Goal: Use online tool/utility: Utilize a website feature to perform a specific function

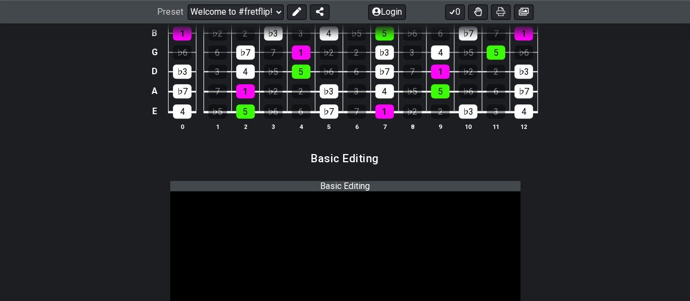
scroll to position [600, 0]
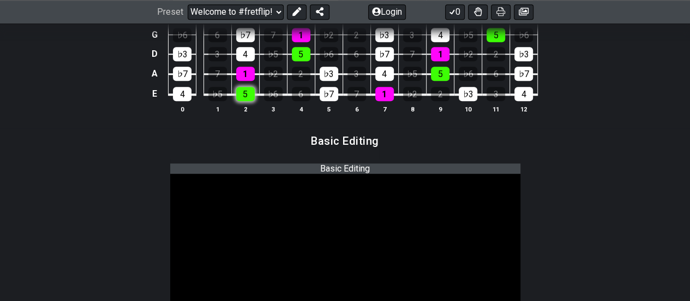
click at [245, 93] on div "5" at bounding box center [245, 94] width 19 height 14
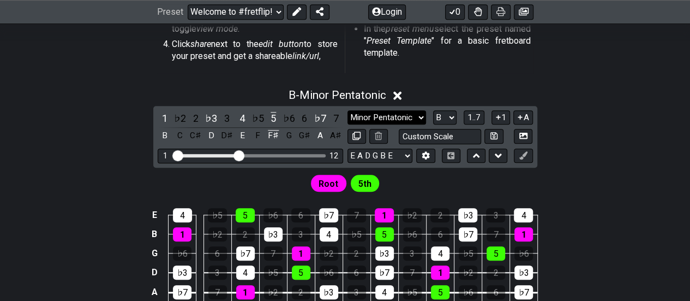
scroll to position [327, 0]
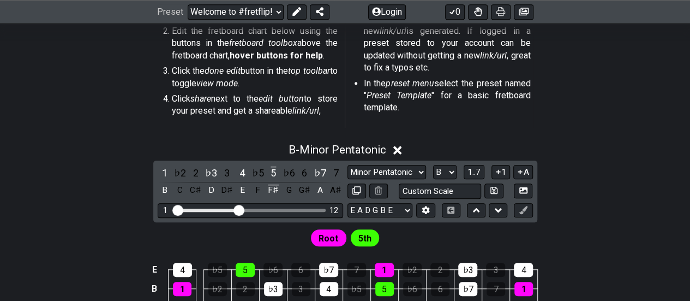
click at [398, 152] on icon at bounding box center [397, 150] width 8 height 8
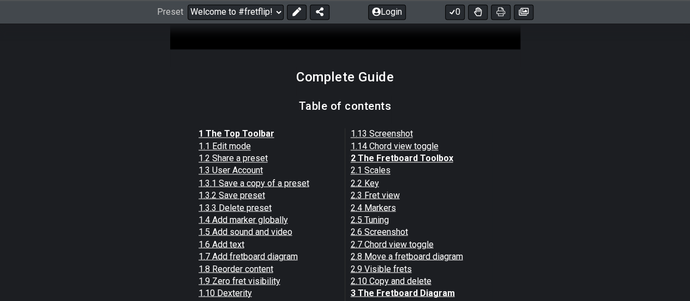
scroll to position [873, 0]
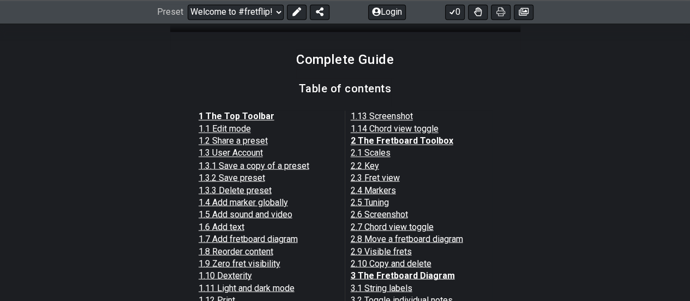
click at [373, 151] on link "2.1 Scales" at bounding box center [371, 152] width 40 height 10
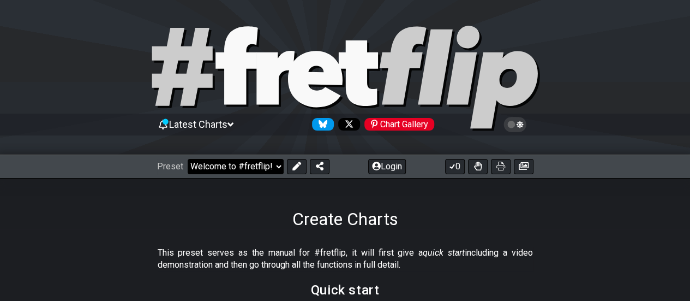
click at [263, 166] on select "Welcome to #fretflip! Initial Preset Custom Preset Minor Pentatonic Major Penta…" at bounding box center [236, 166] width 96 height 15
click at [188, 159] on select "Welcome to #fretflip! Initial Preset Custom Preset Minor Pentatonic Major Penta…" at bounding box center [236, 166] width 96 height 15
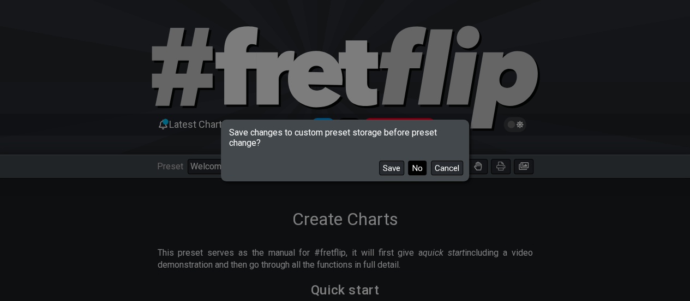
click at [417, 170] on button "No" at bounding box center [417, 167] width 19 height 15
select select "/template"
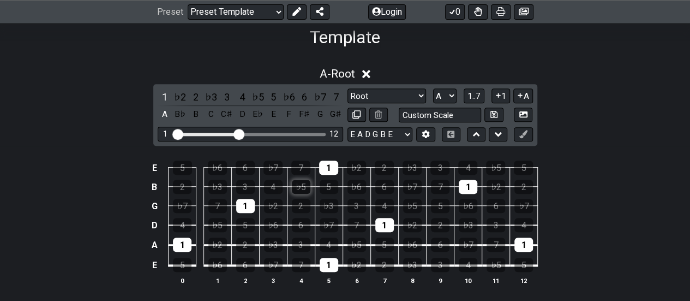
scroll to position [192, 0]
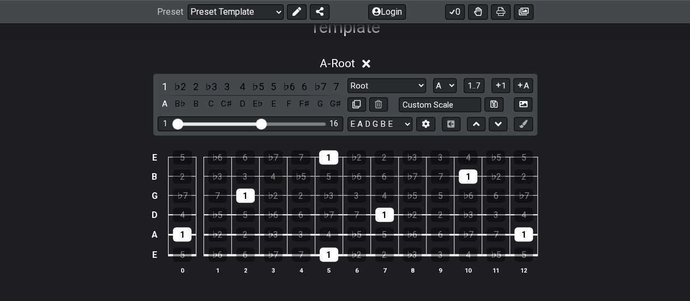
drag, startPoint x: 239, startPoint y: 124, endPoint x: 259, endPoint y: 126, distance: 19.8
click at [259, 123] on input "Visible fret range" at bounding box center [250, 123] width 155 height 0
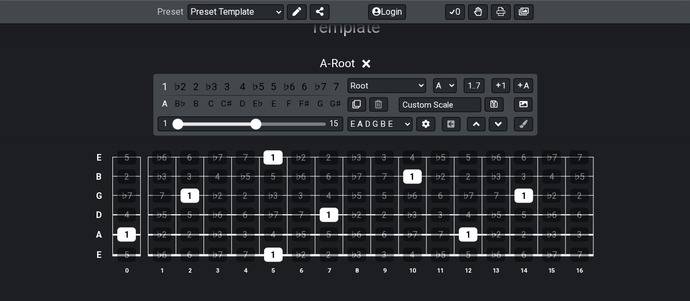
drag, startPoint x: 262, startPoint y: 120, endPoint x: 253, endPoint y: 119, distance: 9.3
click at [253, 123] on input "Visible fret range" at bounding box center [250, 123] width 155 height 0
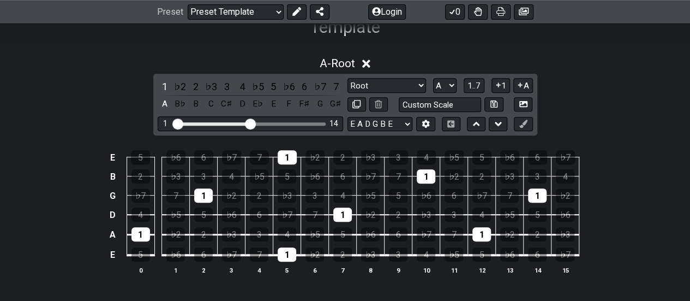
click at [249, 123] on input "Visible fret range" at bounding box center [250, 123] width 155 height 0
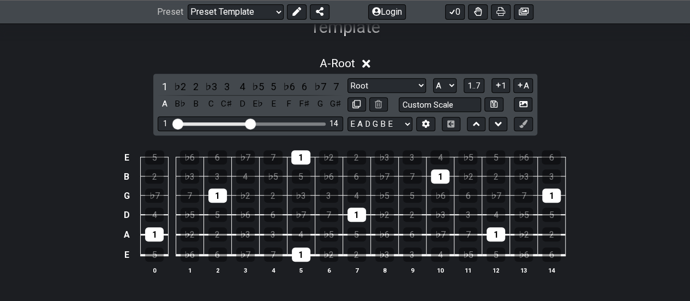
click at [247, 123] on input "Visible fret range" at bounding box center [250, 123] width 155 height 0
click at [245, 123] on input "Visible fret range" at bounding box center [250, 123] width 155 height 0
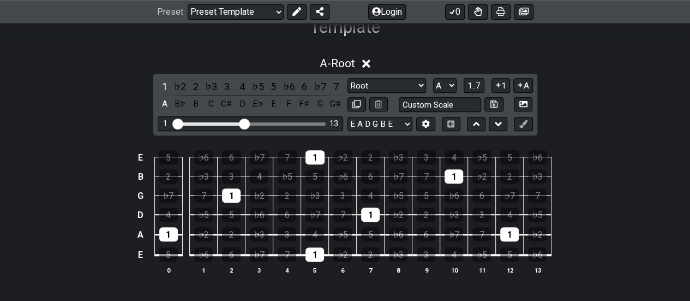
click at [245, 123] on input "Visible fret range" at bounding box center [250, 123] width 155 height 0
click at [423, 83] on select "Root Root Minor Pentatonic Major Pentatonic Minor Blues Major Blues Major / [PE…" at bounding box center [386, 85] width 79 height 15
click at [450, 85] on select "A♭ A A♯ B♭ B C C♯ D♭ D D♯ E♭ E F F♯ G♭ G G♯" at bounding box center [444, 85] width 23 height 15
click at [623, 91] on div "A - Root 1 ♭2 2 ♭3 3 4 ♭5 5 ♭6 6 ♭7 7 A B♭ B C C♯ D E♭ E F F♯ G G♯ Root Root Mi…" at bounding box center [345, 169] width 690 height 239
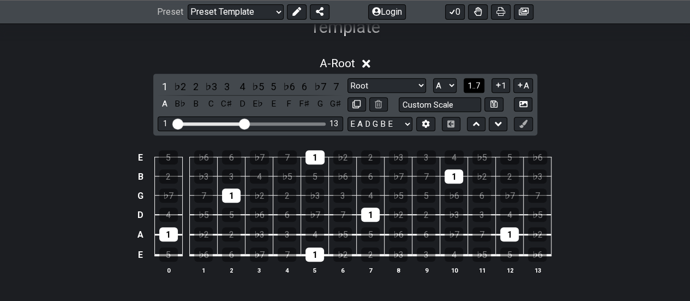
click at [471, 88] on span "1..7" at bounding box center [473, 86] width 13 height 10
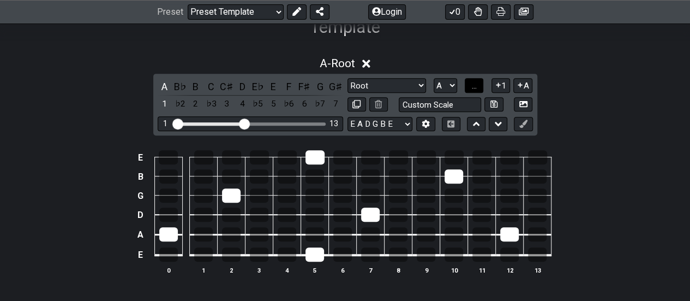
click at [472, 88] on span "..." at bounding box center [474, 86] width 5 height 10
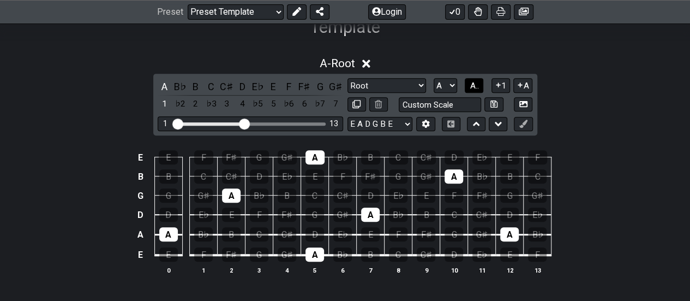
click at [475, 88] on span "A.." at bounding box center [474, 86] width 9 height 10
click at [475, 88] on span "1..7" at bounding box center [473, 86] width 13 height 10
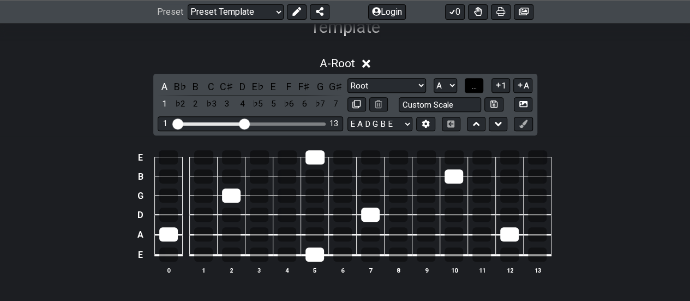
click at [475, 88] on span "..." at bounding box center [474, 86] width 5 height 10
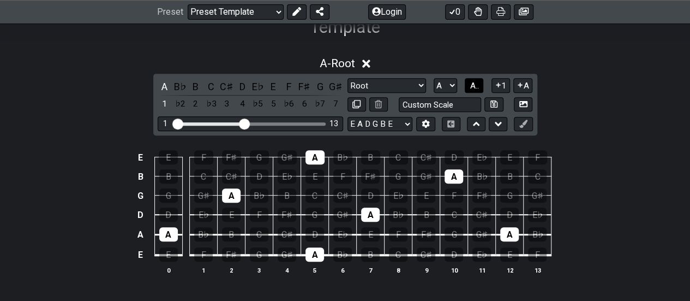
drag, startPoint x: 475, startPoint y: 88, endPoint x: 480, endPoint y: 80, distance: 9.8
click at [478, 82] on span "A.." at bounding box center [474, 86] width 9 height 10
click at [472, 87] on span "1..7" at bounding box center [473, 86] width 13 height 10
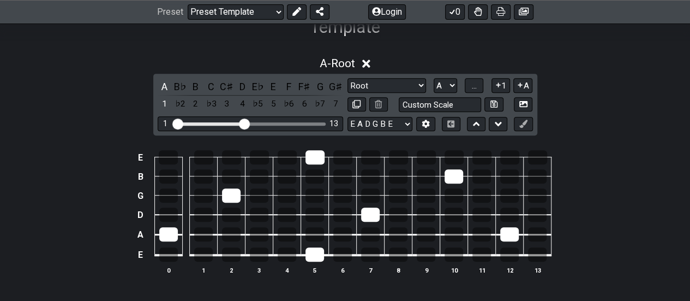
click at [466, 93] on div "Root Root Minor Pentatonic Major Pentatonic Minor Blues Major Blues Major / [PE…" at bounding box center [439, 95] width 185 height 34
click at [473, 85] on span "..." at bounding box center [474, 86] width 5 height 10
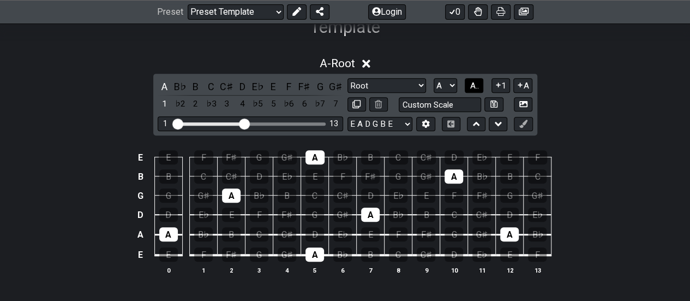
click at [473, 85] on span "A.." at bounding box center [474, 86] width 9 height 10
click at [473, 85] on span "1..7" at bounding box center [473, 86] width 13 height 10
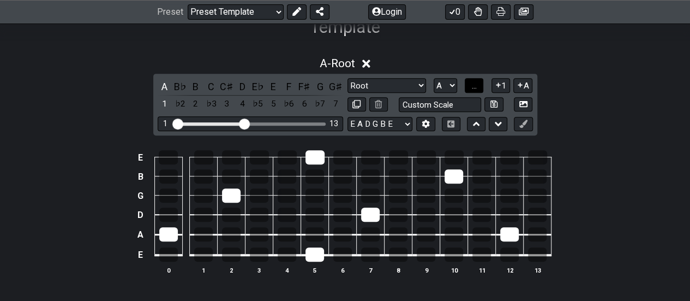
click at [473, 85] on span "..." at bounding box center [474, 86] width 5 height 10
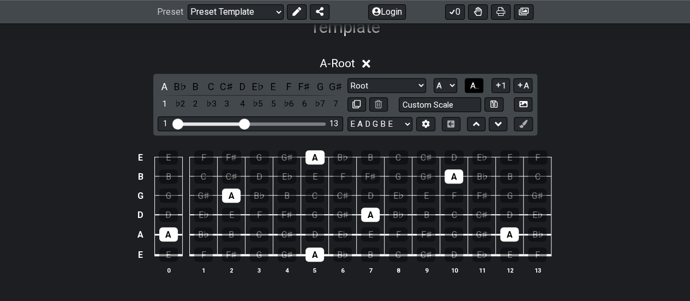
click at [473, 85] on span "A.." at bounding box center [474, 86] width 9 height 10
click at [473, 85] on span "1..7" at bounding box center [473, 86] width 13 height 10
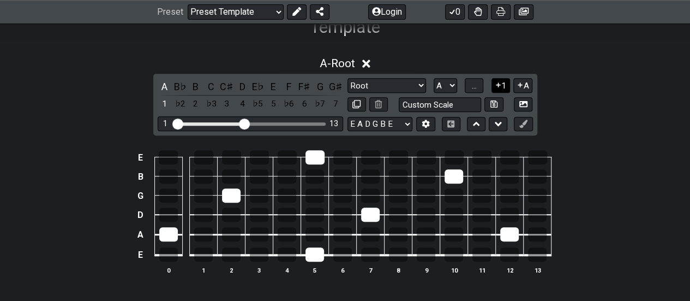
click at [499, 86] on icon at bounding box center [498, 85] width 4 height 4
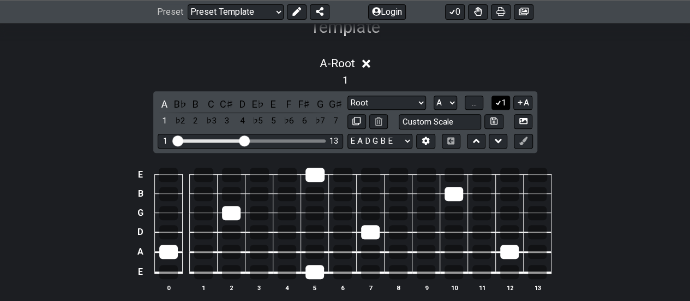
click at [499, 99] on icon at bounding box center [498, 102] width 10 height 8
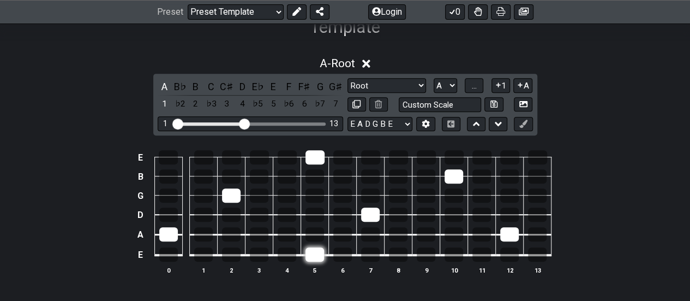
click at [316, 254] on div at bounding box center [314, 254] width 19 height 14
click at [235, 193] on div at bounding box center [231, 195] width 19 height 14
click at [171, 233] on div at bounding box center [168, 234] width 19 height 14
click at [320, 152] on div at bounding box center [314, 157] width 19 height 14
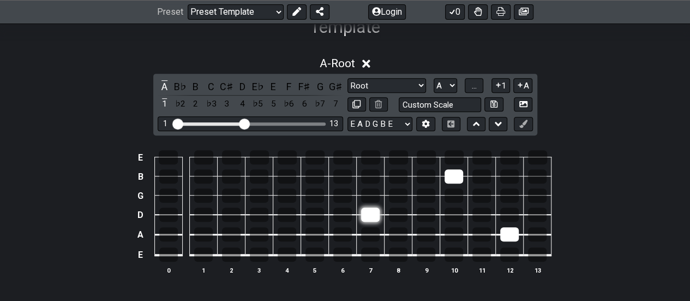
click at [376, 213] on div at bounding box center [370, 214] width 19 height 14
drag, startPoint x: 445, startPoint y: 172, endPoint x: 472, endPoint y: 192, distance: 33.9
click at [446, 172] on div at bounding box center [454, 176] width 19 height 14
click at [506, 233] on div at bounding box center [509, 234] width 19 height 14
click at [255, 249] on div at bounding box center [259, 254] width 19 height 14
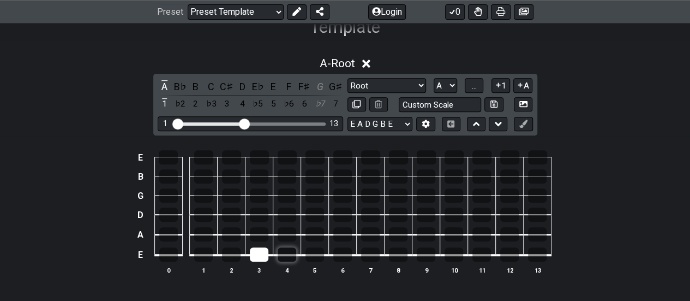
click at [296, 251] on div at bounding box center [287, 254] width 19 height 14
click at [230, 229] on div at bounding box center [231, 234] width 19 height 14
click at [255, 229] on div at bounding box center [259, 234] width 19 height 14
click at [312, 227] on div at bounding box center [314, 234] width 19 height 14
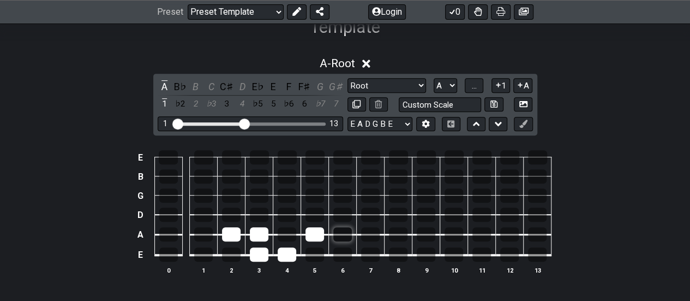
click at [338, 227] on div at bounding box center [342, 234] width 19 height 14
click at [256, 210] on div at bounding box center [259, 214] width 19 height 14
click at [313, 211] on div at bounding box center [314, 214] width 19 height 14
click at [344, 209] on div at bounding box center [342, 214] width 19 height 14
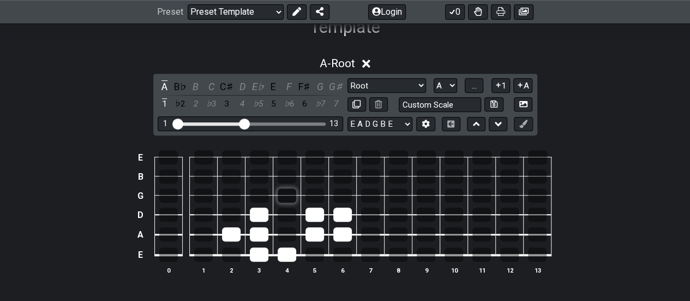
click at [286, 191] on div at bounding box center [287, 195] width 19 height 14
click at [310, 194] on div at bounding box center [314, 195] width 19 height 14
click at [264, 175] on div at bounding box center [259, 176] width 19 height 14
drag, startPoint x: 285, startPoint y: 176, endPoint x: 297, endPoint y: 176, distance: 12.5
click at [285, 176] on div at bounding box center [287, 176] width 19 height 14
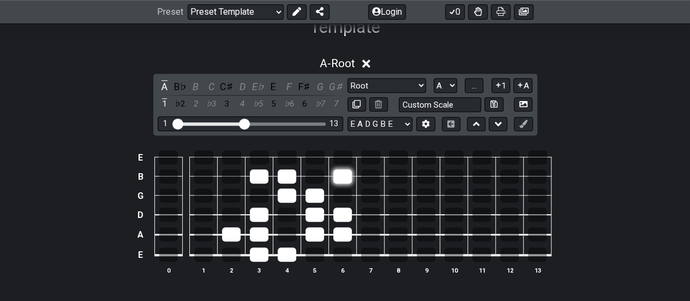
click at [338, 173] on div at bounding box center [342, 176] width 19 height 14
click at [257, 153] on div at bounding box center [259, 157] width 19 height 14
click at [284, 153] on div at bounding box center [287, 157] width 19 height 14
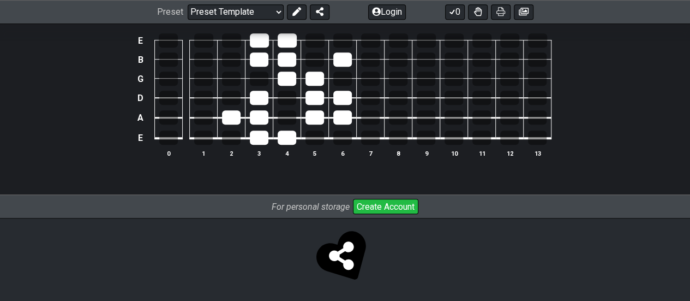
scroll to position [145, 0]
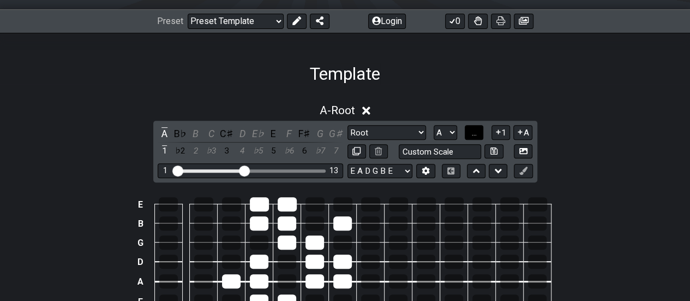
click at [476, 131] on span "..." at bounding box center [474, 133] width 5 height 10
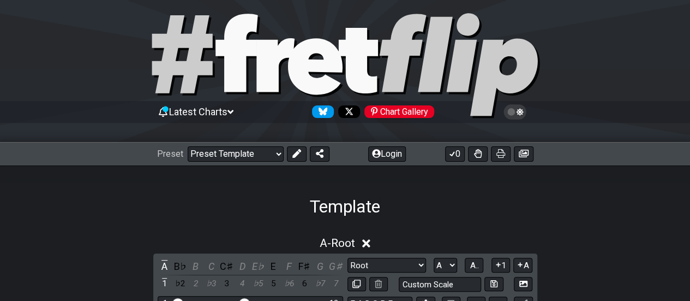
scroll to position [0, 0]
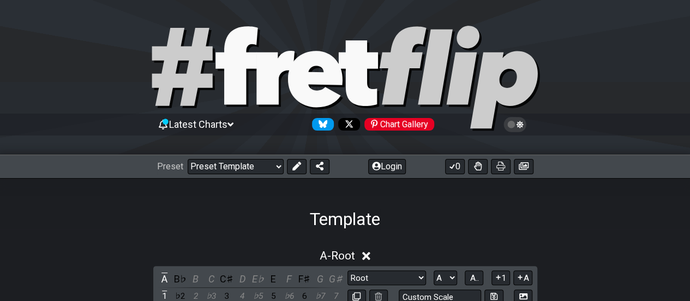
drag, startPoint x: 504, startPoint y: 165, endPoint x: 588, endPoint y: 265, distance: 130.5
click at [504, 165] on icon at bounding box center [500, 165] width 9 height 9
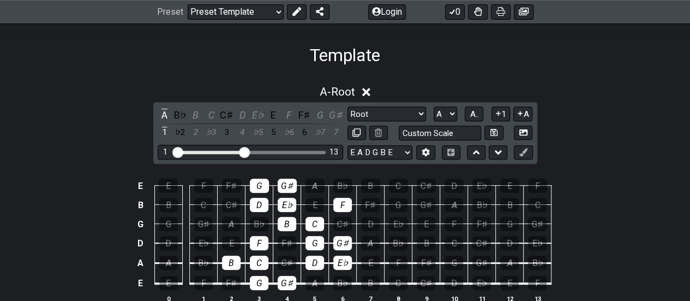
scroll to position [218, 0]
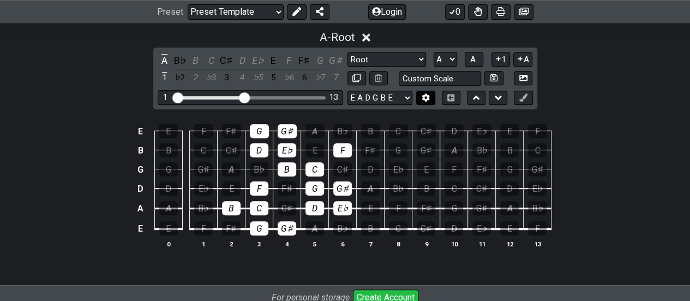
click at [431, 96] on button at bounding box center [425, 98] width 19 height 15
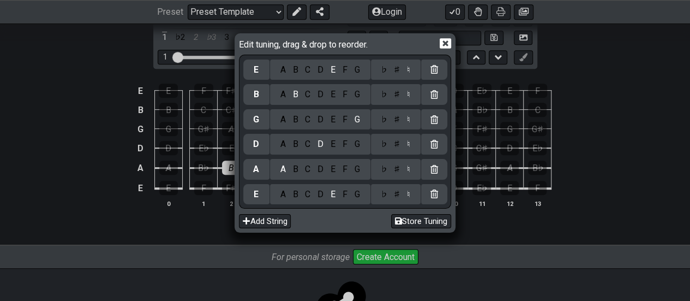
scroll to position [200, 0]
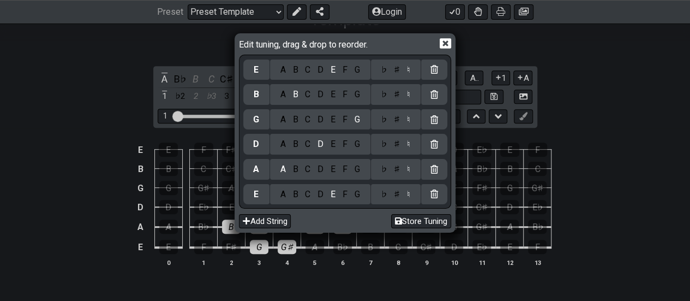
click at [442, 45] on icon at bounding box center [445, 43] width 11 height 10
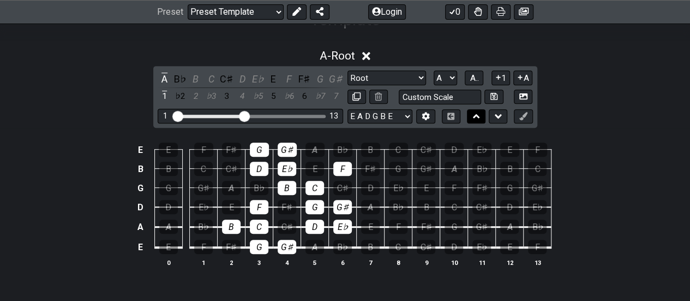
click at [479, 115] on icon at bounding box center [476, 116] width 7 height 11
click at [479, 112] on icon at bounding box center [476, 116] width 7 height 11
click at [497, 114] on icon at bounding box center [498, 116] width 7 height 11
click at [525, 112] on icon at bounding box center [523, 116] width 8 height 8
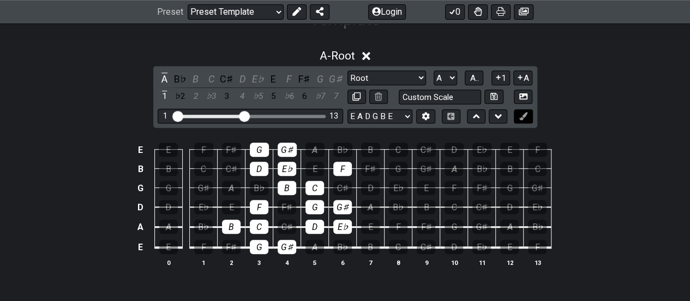
click at [525, 115] on icon at bounding box center [523, 116] width 8 height 8
click at [454, 77] on select "A♭ A A♯ B♭ B C C♯ D♭ D D♯ E♭ E F F♯ G♭ G G♯" at bounding box center [445, 77] width 23 height 15
click at [434, 70] on select "A♭ A A♯ B♭ B C C♯ D♭ D D♯ E♭ E F F♯ G♭ G G♯" at bounding box center [445, 77] width 23 height 15
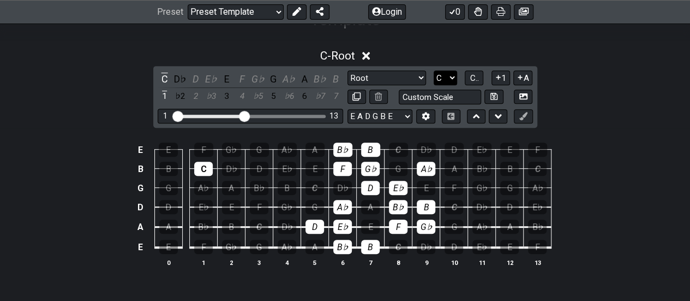
click at [448, 76] on select "A♭ A A♯ B♭ B C C♯ D♭ D D♯ E♭ E F F♯ G♭ G G♯" at bounding box center [445, 77] width 23 height 15
click at [434, 70] on select "A♭ A A♯ B♭ B C C♯ D♭ D D♯ E♭ E F F♯ G♭ G G♯" at bounding box center [445, 77] width 23 height 15
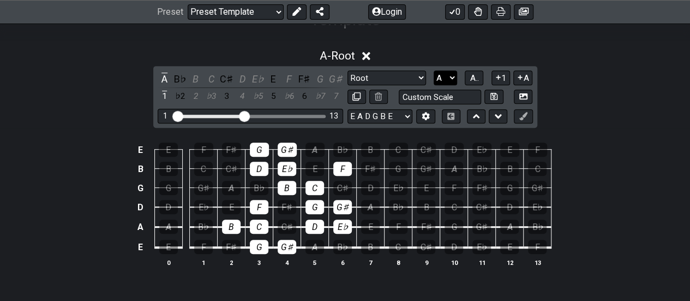
click at [451, 79] on select "A♭ A A♯ B♭ B C C♯ D♭ D D♯ E♭ E F F♯ G♭ G G♯" at bounding box center [445, 77] width 23 height 15
click at [434, 70] on select "A♭ A A♯ B♭ B C C♯ D♭ D D♯ E♭ E F F♯ G♭ G G♯" at bounding box center [445, 77] width 23 height 15
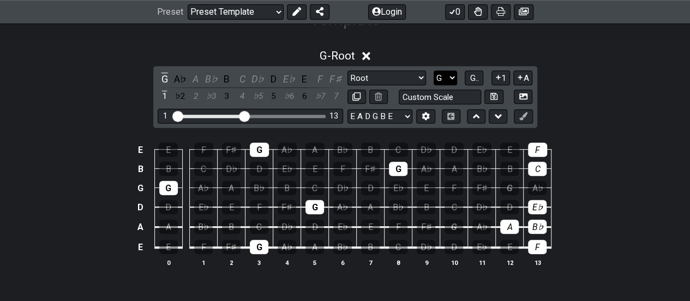
click at [451, 75] on select "A♭ A A♯ B♭ B C C♯ D♭ D D♯ E♭ E F F♯ G♭ G G♯" at bounding box center [445, 77] width 23 height 15
click at [434, 70] on select "A♭ A A♯ B♭ B C C♯ D♭ D D♯ E♭ E F F♯ G♭ G G♯" at bounding box center [445, 77] width 23 height 15
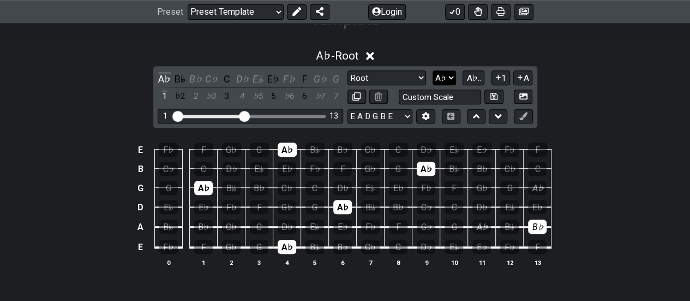
click at [447, 78] on select "A♭ A A♯ B♭ B C C♯ D♭ D D♯ E♭ E F F♯ G♭ G G♯" at bounding box center [444, 77] width 23 height 15
select select "A"
click at [434, 70] on select "A♭ A A♯ B♭ B C C♯ D♭ D D♯ E♭ E F F♯ G♭ G G♯" at bounding box center [444, 77] width 23 height 15
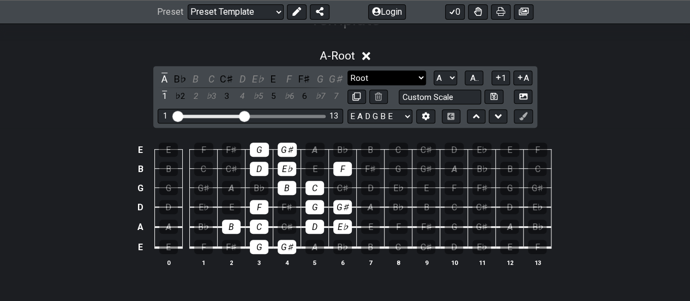
click at [418, 78] on select "Root Root Minor Pentatonic Major Pentatonic Minor Blues Major Blues Major / [PE…" at bounding box center [386, 77] width 79 height 15
click at [347, 70] on select "Root Root Minor Pentatonic Major Pentatonic Minor Blues Major Blues Major / [PE…" at bounding box center [386, 77] width 79 height 15
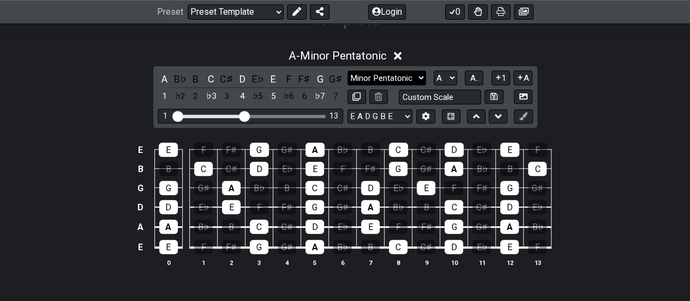
click at [416, 78] on select "Root Root Minor Pentatonic Major Pentatonic Minor Blues Major Blues Major / [PE…" at bounding box center [386, 77] width 79 height 15
select select "Minor Blues"
click at [347, 70] on select "Root Root Minor Pentatonic Major Pentatonic Minor Blues Major Blues Major / [PE…" at bounding box center [386, 77] width 79 height 15
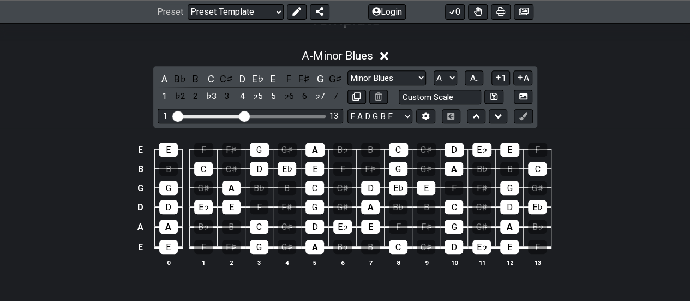
click at [385, 58] on icon at bounding box center [384, 56] width 8 height 8
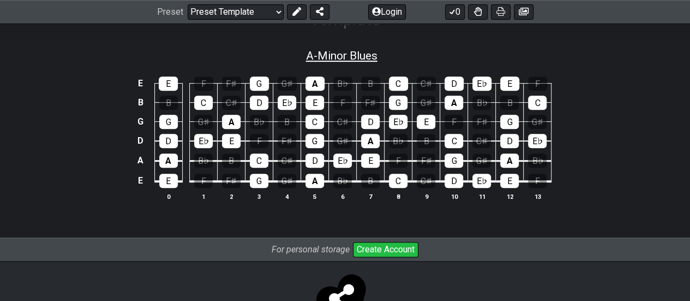
click at [362, 49] on span "A - Minor Blues" at bounding box center [341, 55] width 71 height 13
select select "Minor Blues"
select select "A"
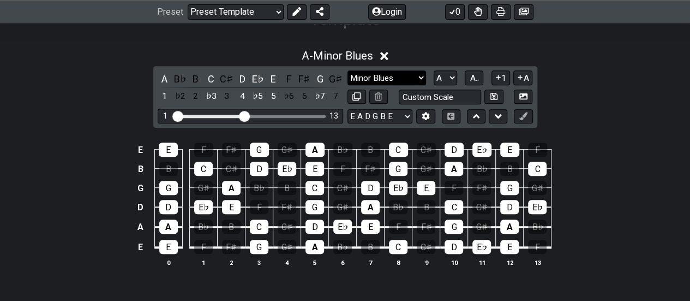
click at [423, 79] on select "Root Root Minor Pentatonic Major Pentatonic Minor Blues Major Blues Major / [PE…" at bounding box center [386, 77] width 79 height 15
click at [613, 85] on div "A - Minor Blues A B♭ B C C♯ D E♭ E F F♯ G G♯ 1 ♭2 2 ♭3 3 4 ♭5 5 ♭6 6 ♭7 7 Root …" at bounding box center [345, 162] width 690 height 239
click at [377, 93] on icon at bounding box center [378, 96] width 7 height 8
click at [309, 246] on div "A" at bounding box center [314, 246] width 19 height 14
click at [380, 100] on icon at bounding box center [378, 96] width 7 height 8
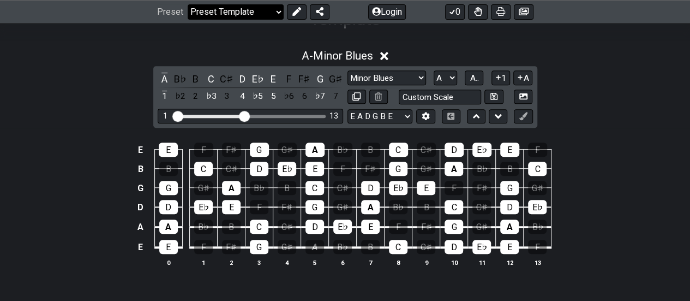
click at [272, 14] on select "Welcome to #fretflip! Initial Preset Custom Preset Minor Pentatonic Major Penta…" at bounding box center [236, 11] width 96 height 15
click at [188, 4] on select "Welcome to #fretflip! Initial Preset Custom Preset Minor Pentatonic Major Penta…" at bounding box center [236, 11] width 96 height 15
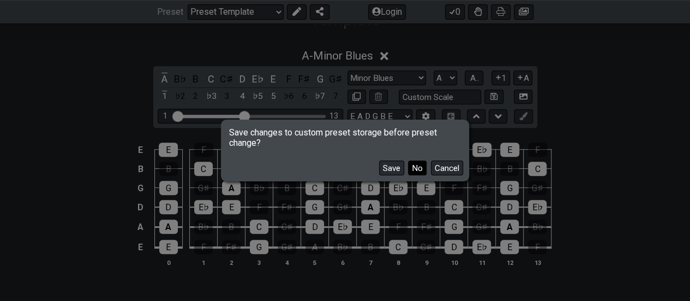
click at [418, 169] on button "No" at bounding box center [417, 167] width 19 height 15
select select "/modes-and-relative-pitch"
